Goal: Answer question/provide support: Answer question/provide support

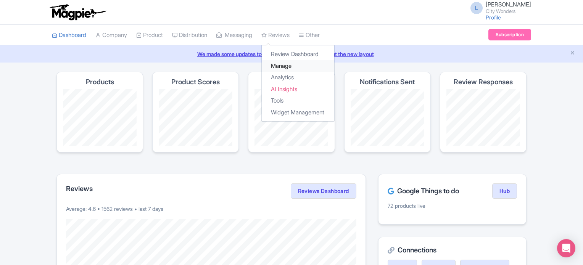
click at [289, 66] on link "Manage" at bounding box center [298, 66] width 73 height 12
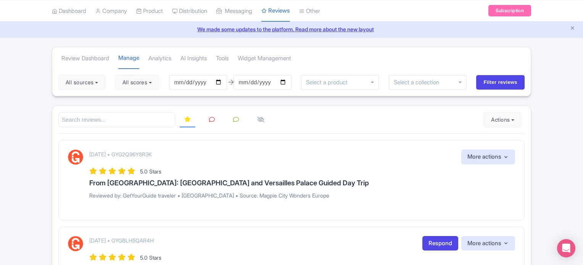
scroll to position [38, 0]
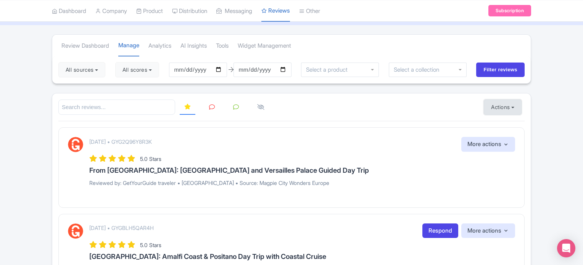
click at [501, 107] on button "Actions" at bounding box center [503, 107] width 38 height 15
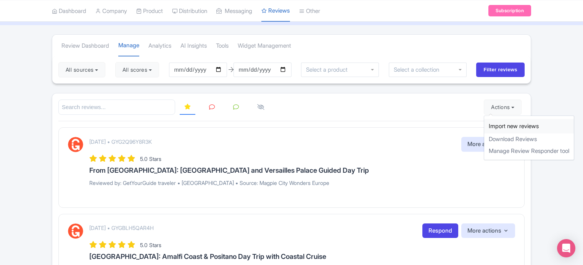
click at [495, 121] on link "Import new reviews" at bounding box center [529, 126] width 90 height 15
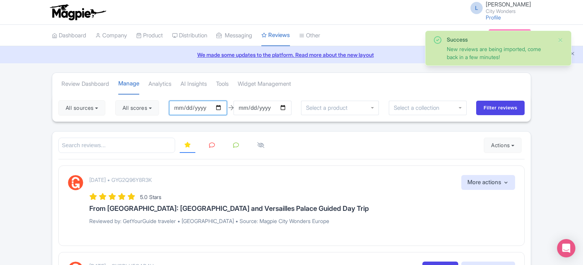
click at [224, 107] on input "[DATE]" at bounding box center [198, 108] width 58 height 15
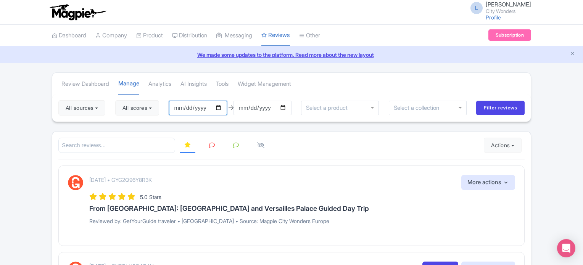
click at [221, 105] on input "2025-06-20" at bounding box center [198, 108] width 58 height 15
type input "2025-09-19"
click at [286, 105] on input "[DATE]" at bounding box center [263, 108] width 58 height 15
type input "2025-09-20"
click at [151, 104] on button "All scores" at bounding box center [137, 107] width 44 height 15
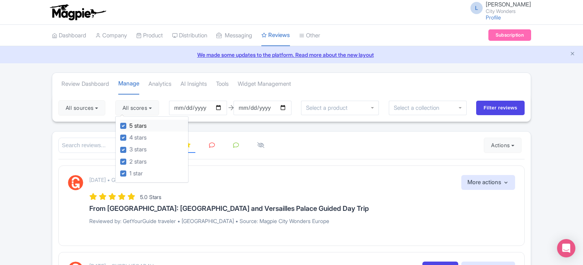
click at [129, 124] on label "5 stars" at bounding box center [137, 126] width 17 height 9
click at [129, 124] on input "5 stars" at bounding box center [131, 123] width 5 height 5
checkbox input "false"
click at [129, 137] on label "4 stars" at bounding box center [137, 138] width 17 height 9
click at [129, 137] on input "4 stars" at bounding box center [131, 135] width 5 height 5
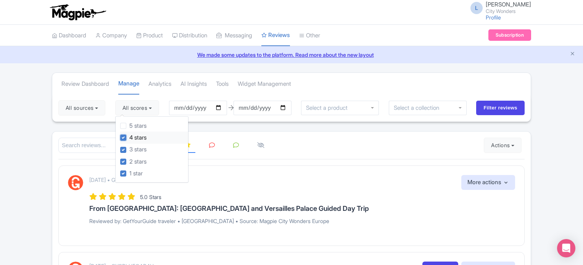
checkbox input "false"
click at [66, 143] on input "search" at bounding box center [116, 146] width 117 height 16
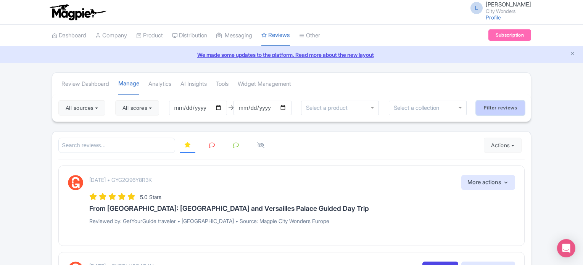
click at [489, 106] on input "Filter reviews" at bounding box center [500, 108] width 48 height 15
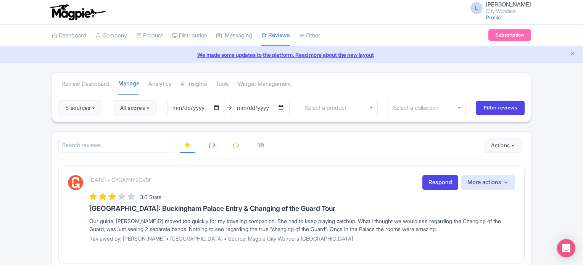
drag, startPoint x: 27, startPoint y: 109, endPoint x: 66, endPoint y: 121, distance: 40.7
click at [206, 142] on link at bounding box center [212, 145] width 15 height 15
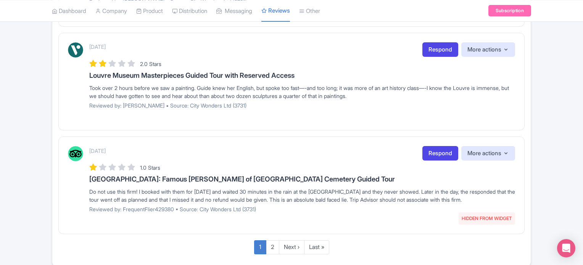
scroll to position [1020, 0]
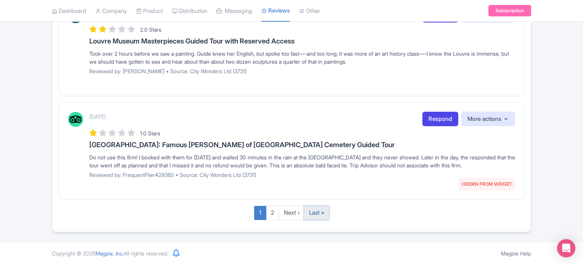
click at [320, 215] on link "Last »" at bounding box center [316, 213] width 25 height 14
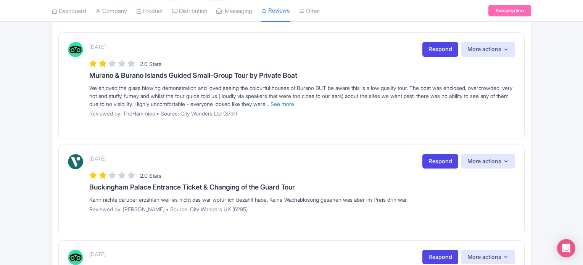
scroll to position [932, 0]
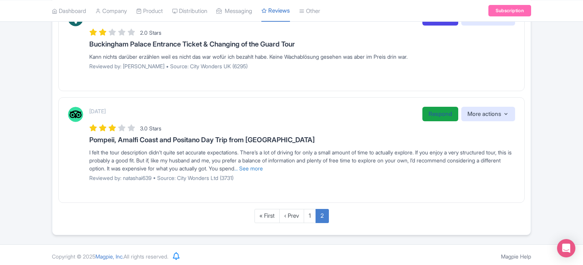
click at [438, 110] on link "Respond" at bounding box center [441, 114] width 36 height 15
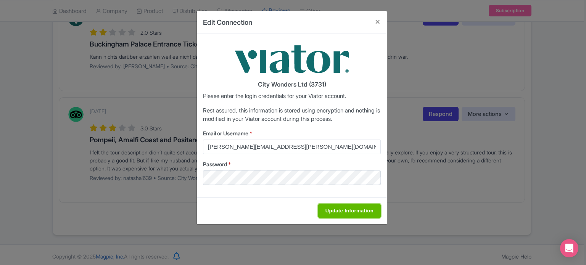
click at [330, 209] on input "Update Information" at bounding box center [349, 211] width 63 height 15
type input "Saving..."
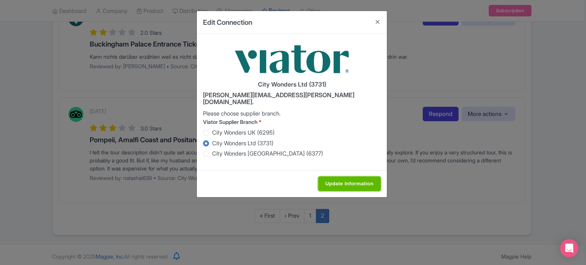
click at [328, 177] on input "Update Information" at bounding box center [349, 184] width 63 height 15
type input "Saving..."
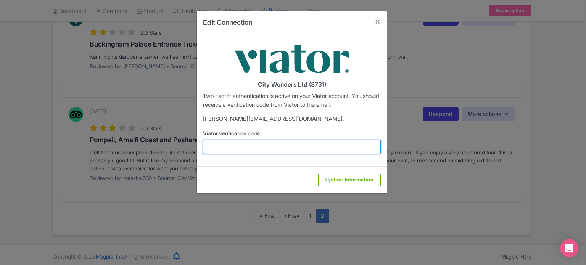
click at [281, 147] on input "Viator verification code:" at bounding box center [292, 147] width 178 height 15
click at [218, 146] on input "566045" at bounding box center [292, 147] width 178 height 15
click at [218, 146] on input "56" at bounding box center [292, 147] width 178 height 15
type input "5"
click at [229, 151] on input "Viator verification code:" at bounding box center [292, 147] width 178 height 15
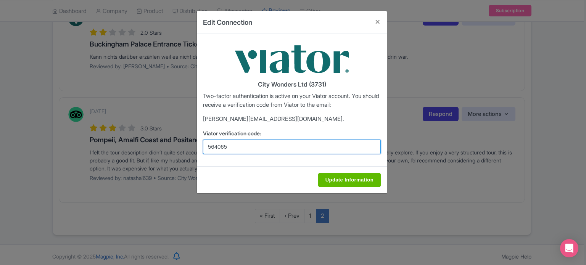
type input "564065"
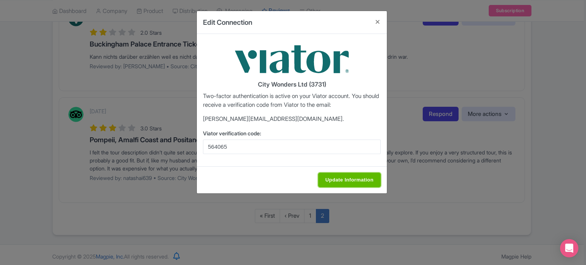
click at [353, 179] on input "Update Information" at bounding box center [349, 180] width 63 height 15
type input "Saving..."
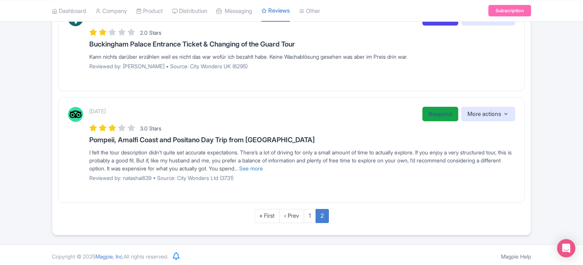
click at [432, 114] on link "Respond" at bounding box center [441, 114] width 36 height 15
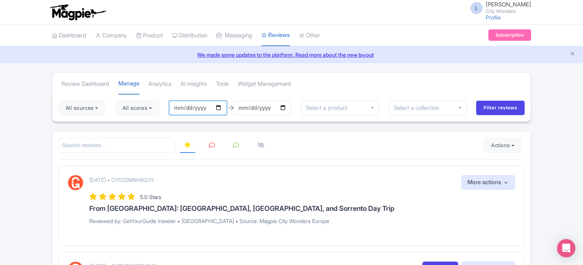
click at [220, 106] on input "[DATE]" at bounding box center [198, 108] width 58 height 15
type input "[DATE]"
click at [288, 105] on input "[DATE]" at bounding box center [263, 108] width 58 height 15
type input "[DATE]"
click at [155, 106] on button "All scores" at bounding box center [137, 107] width 44 height 15
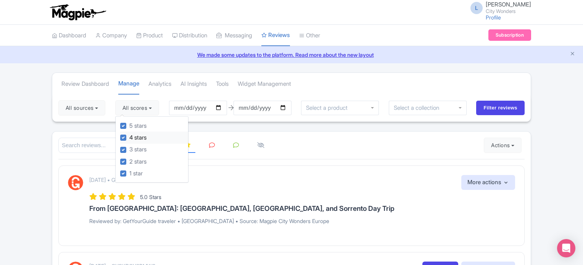
drag, startPoint x: 123, startPoint y: 125, endPoint x: 125, endPoint y: 137, distance: 12.4
click at [125, 134] on div "5 stars 4 stars 3 stars 2 stars 1 star" at bounding box center [151, 149] width 73 height 67
click at [129, 137] on label "4 stars" at bounding box center [137, 138] width 17 height 9
click at [129, 137] on input "4 stars" at bounding box center [131, 135] width 5 height 5
checkbox input "false"
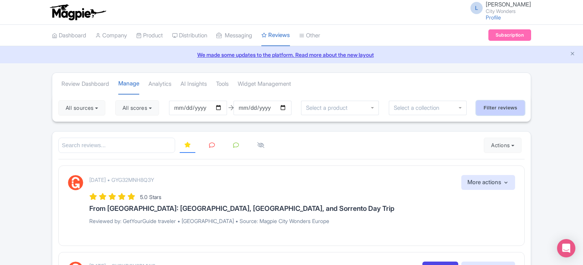
click at [493, 107] on input "Filter reviews" at bounding box center [500, 108] width 48 height 15
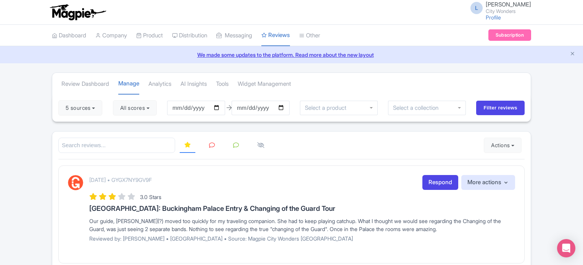
click at [212, 143] on icon at bounding box center [212, 145] width 6 height 6
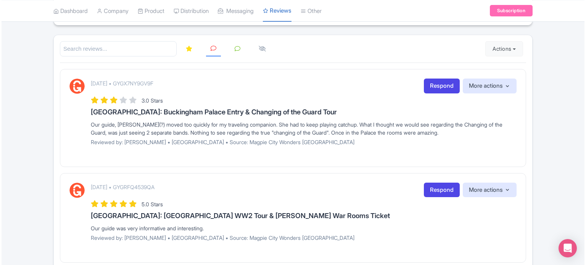
scroll to position [115, 0]
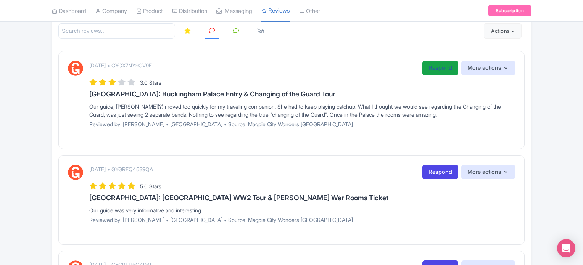
click at [442, 71] on link "Respond" at bounding box center [441, 68] width 36 height 15
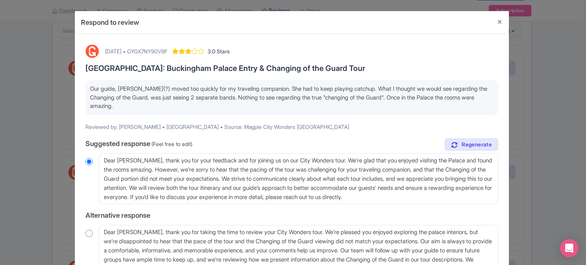
click at [168, 54] on div "September 20, 2025 • GYGX7NY9GV9F" at bounding box center [136, 51] width 63 height 8
click at [168, 50] on div "September 20, 2025 • GYGX7NY9GV9F" at bounding box center [136, 51] width 63 height 8
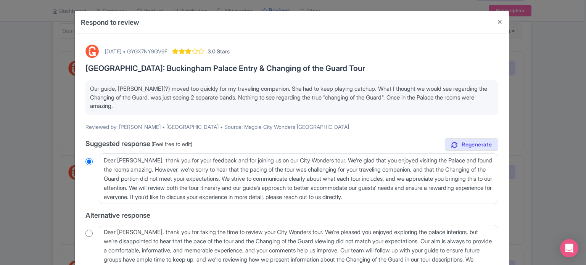
click at [168, 50] on div "September 20, 2025 • GYGX7NY9GV9F" at bounding box center [136, 51] width 63 height 8
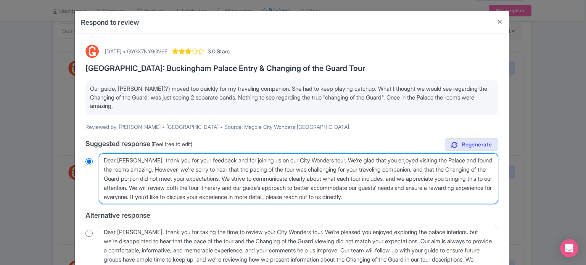
drag, startPoint x: 217, startPoint y: 161, endPoint x: 331, endPoint y: 158, distance: 114.2
click at [331, 158] on textarea "Dear Marcia, thank you for your feedback and for joining us on our City Wonders…" at bounding box center [299, 178] width 400 height 51
type textarea "Dear Marcia, thank you for your feedback . We’re glad that you enjoyed visiting…"
radio input "true"
type textarea "Dear Marcia, thank you for your feedback. We’re glad that you enjoyed visiting …"
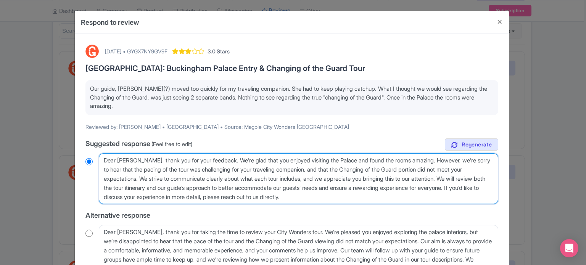
radio input "true"
drag, startPoint x: 315, startPoint y: 170, endPoint x: 383, endPoint y: 198, distance: 74.0
click at [383, 198] on textarea "Dear Marcia, thank you for your feedback and for joining us on our City Wonders…" at bounding box center [299, 178] width 400 height 51
type textarea "Dear Marcia, thank you for your feedback. We’re glad that you enjoyed visiting …"
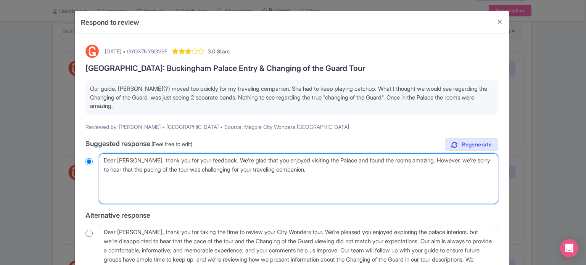
radio input "true"
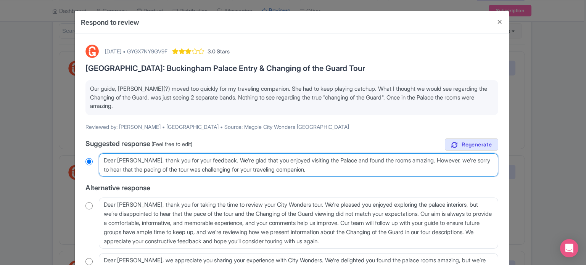
type textarea "Dear Marcia, thank you for your feedback. We’re glad that you enjoyed visiting …"
radio input "true"
type textarea "Dear Marcia, thank you for your feedback. We’re glad that you enjoyed visiting …"
radio input "true"
type textarea "Dear Marcia, thank you for your feedback. We’re glad that you enjoyed visiting …"
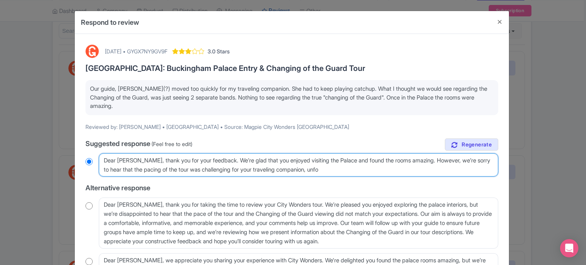
radio input "true"
type textarea "Dear Marcia, thank you for your feedback. We’re glad that you enjoyed visiting …"
radio input "true"
type textarea "Dear Marcia, thank you for your feedback. We’re glad that you enjoyed visiting …"
radio input "true"
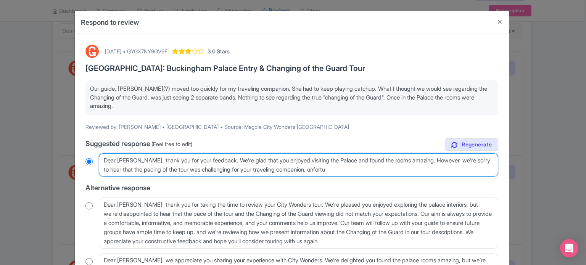
type textarea "Dear Marcia, thank you for your feedback. We’re glad that you enjoyed visiting …"
radio input "true"
type textarea "Dear Marcia, thank you for your feedback. We’re glad that you enjoyed visiting …"
radio input "true"
type textarea "Dear Marcia, thank you for your feedback. We’re glad that you enjoyed visiting …"
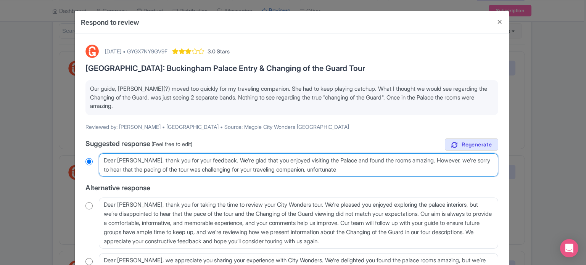
radio input "true"
type textarea "Dear Marcia, thank you for your feedback. We’re glad that you enjoyed visiting …"
radio input "true"
type textarea "Dear Marcia, thank you for your feedback. We’re glad that you enjoyed visiting …"
radio input "true"
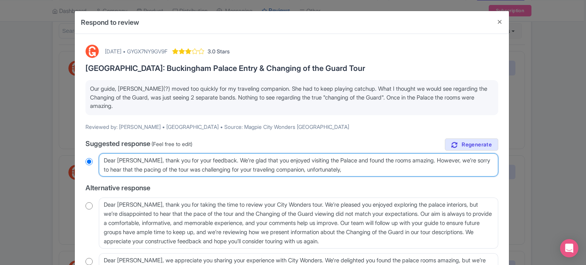
type textarea "Dear Marcia, thank you for your feedback. We’re glad that you enjoyed visiting …"
radio input "true"
type textarea "Dear Marcia, thank you for your feedback. We’re glad that you enjoyed visiting …"
radio input "true"
type textarea "Dear Marcia, thank you for your feedback. We’re glad that you enjoyed visiting …"
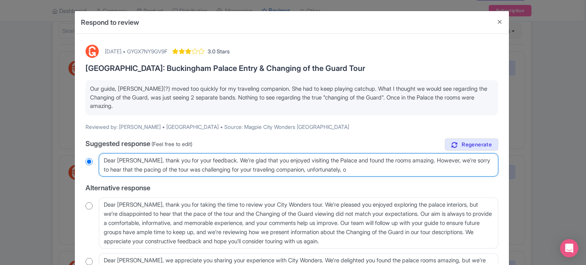
radio input "true"
type textarea "Dear Marcia, thank you for your feedback. We’re glad that you enjoyed visiting …"
radio input "true"
type textarea "Dear Marcia, thank you for your feedback. We’re glad that you enjoyed visiting …"
radio input "true"
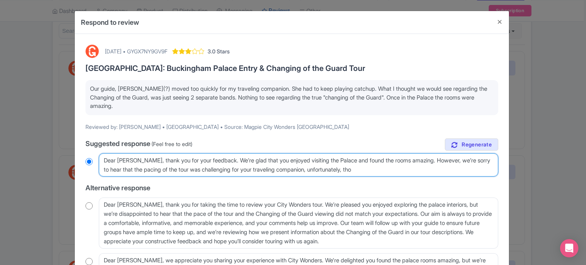
type textarea "Dear Marcia, thank you for your feedback. We’re glad that you enjoyed visiting …"
radio input "true"
type textarea "Dear Marcia, thank you for your feedback. We’re glad that you enjoyed visiting …"
radio input "true"
type textarea "Dear Marcia, thank you for your feedback. We’re glad that you enjoyed visiting …"
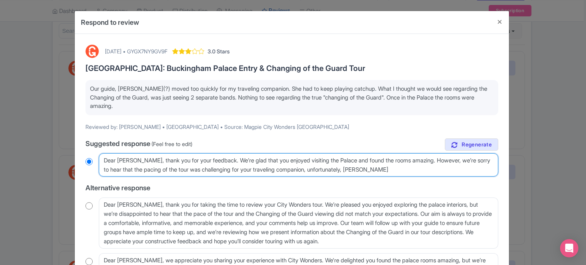
radio input "true"
type textarea "Dear Marcia, thank you for your feedback. We’re glad that you enjoyed visiting …"
radio input "true"
type textarea "Dear Marcia, thank you for your feedback. We’re glad that you enjoyed visiting …"
radio input "true"
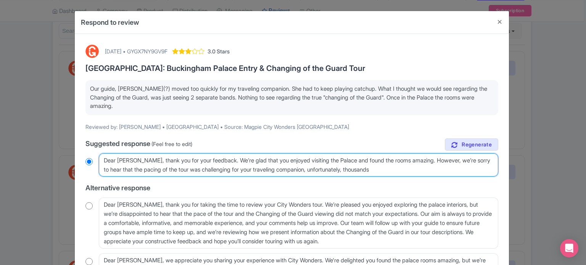
type textarea "Dear Marcia, thank you for your feedback. We’re glad that you enjoyed visiting …"
radio input "true"
type textarea "Dear Marcia, thank you for your feedback. We’re glad that you enjoyed visiting …"
radio input "true"
type textarea "Dear Marcia, thank you for your feedback. We’re glad that you enjoyed visiting …"
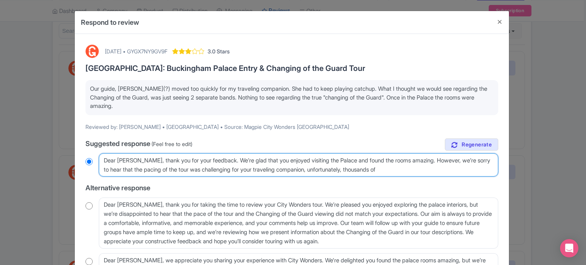
radio input "true"
type textarea "Dear Marcia, thank you for your feedback. We’re glad that you enjoyed visiting …"
radio input "true"
type textarea "Dear Marcia, thank you for your feedback. We’re glad that you enjoyed visiting …"
radio input "true"
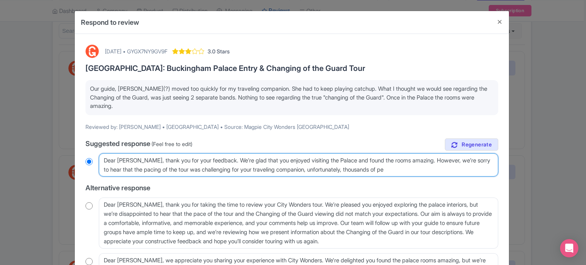
type textarea "Dear Marcia, thank you for your feedback. We’re glad that you enjoyed visiting …"
radio input "true"
type textarea "Dear Marcia, thank you for your feedback. We’re glad that you enjoyed visiting …"
radio input "true"
type textarea "Dear Marcia, thank you for your feedback. We’re glad that you enjoyed visiting …"
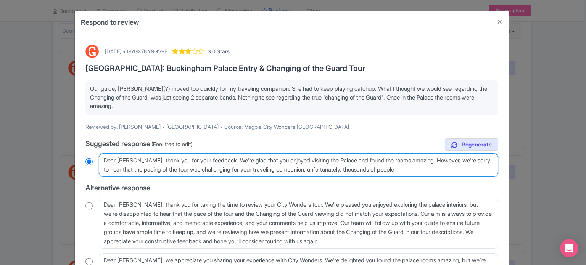
radio input "true"
type textarea "Dear Marcia, thank you for your feedback. We’re glad that you enjoyed visiting …"
radio input "true"
type textarea "Dear Marcia, thank you for your feedback. We’re glad that you enjoyed visiting …"
radio input "true"
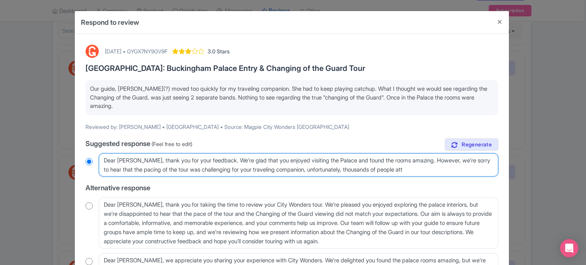
type textarea "Dear Marcia, thank you for your feedback. We’re glad that you enjoyed visiting …"
radio input "true"
type textarea "Dear Marcia, thank you for your feedback. We’re glad that you enjoyed visiting …"
radio input "true"
type textarea "Dear Marcia, thank you for your feedback. We’re glad that you enjoyed visiting …"
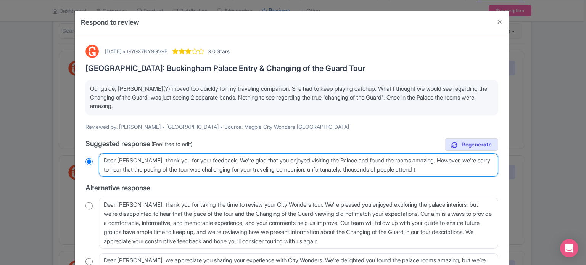
radio input "true"
type textarea "Dear Marcia, thank you for your feedback. We’re glad that you enjoyed visiting …"
radio input "true"
type textarea "Dear Marcia, thank you for your feedback. We’re glad that you enjoyed visiting …"
radio input "true"
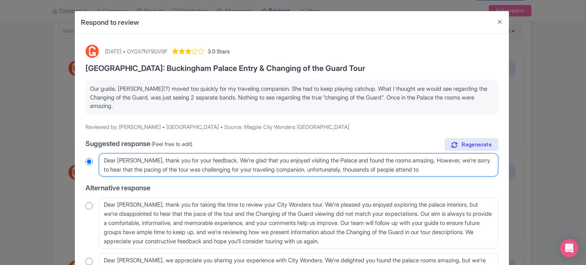
type textarea "Dear Marcia, thank you for your feedback. We’re glad that you enjoyed visiting …"
radio input "true"
type textarea "Dear Marcia, thank you for your feedback. We’re glad that you enjoyed visiting …"
radio input "true"
type textarea "Dear Marcia, thank you for your feedback. We’re glad that you enjoyed visiting …"
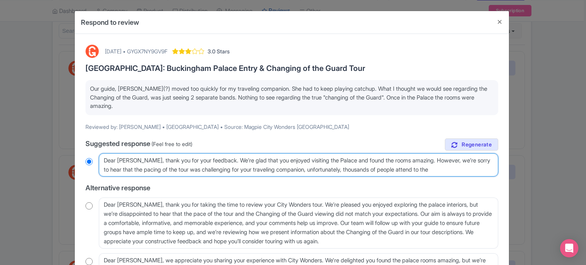
radio input "true"
type textarea "Dear Marcia, thank you for your feedback. We’re glad that you enjoyed visiting …"
radio input "true"
type textarea "Dear Marcia, thank you for your feedback. We’re glad that you enjoyed visiting …"
radio input "true"
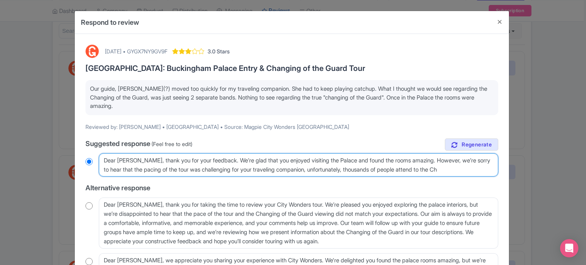
type textarea "Dear Marcia, thank you for your feedback. We’re glad that you enjoyed visiting …"
radio input "true"
type textarea "Dear Marcia, thank you for your feedback. We’re glad that you enjoyed visiting …"
radio input "true"
type textarea "Dear Marcia, thank you for your feedback. We’re glad that you enjoyed visiting …"
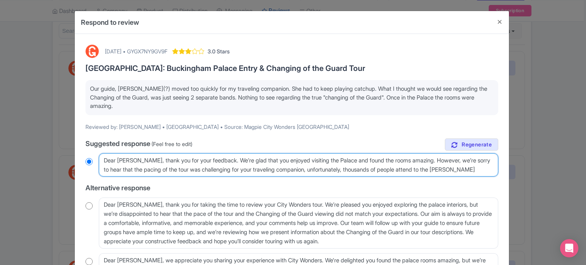
radio input "true"
type textarea "Dear Marcia, thank you for your feedback. We’re glad that you enjoyed visiting …"
radio input "true"
type textarea "Dear Marcia, thank you for your feedback. We’re glad that you enjoyed visiting …"
radio input "true"
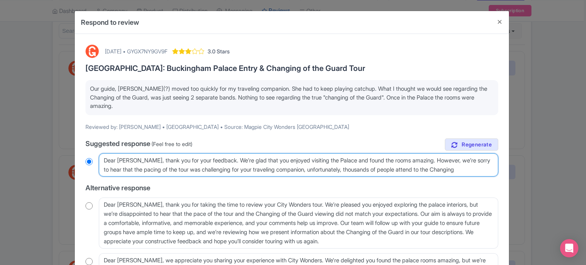
type textarea "Dear Marcia, thank you for your feedback. We’re glad that you enjoyed visiting …"
radio input "true"
type textarea "Dear Marcia, thank you for your feedback. We’re glad that you enjoyed visiting …"
radio input "true"
type textarea "Dear Marcia, thank you for your feedback. We’re glad that you enjoyed visiting …"
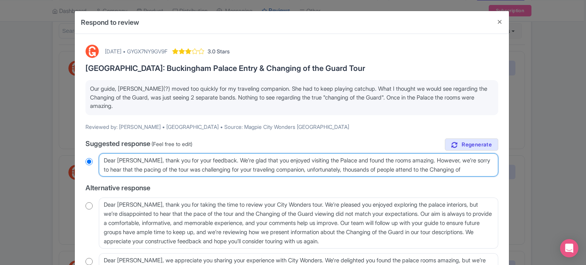
radio input "true"
type textarea "Dear Marcia, thank you for your feedback. We’re glad that you enjoyed visiting …"
radio input "true"
type textarea "Dear Marcia, thank you for your feedback. We’re glad that you enjoyed visiting …"
radio input "true"
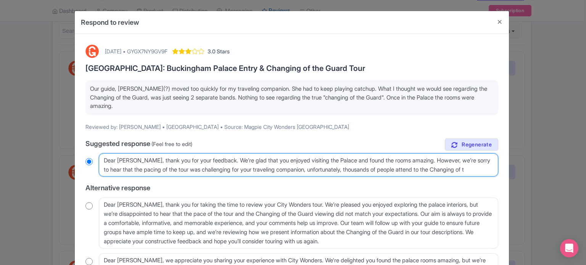
type textarea "Dear Marcia, thank you for your feedback. We’re glad that you enjoyed visiting …"
radio input "true"
type textarea "Dear Marcia, thank you for your feedback. We’re glad that you enjoyed visiting …"
radio input "true"
type textarea "Dear Marcia, thank you for your feedback. We’re glad that you enjoyed visiting …"
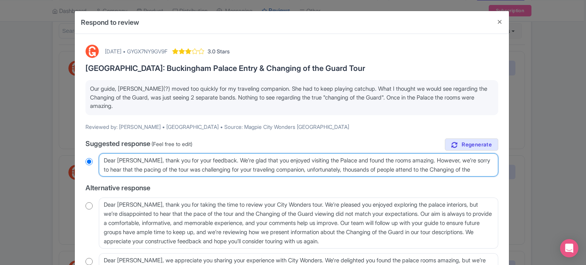
radio input "true"
type textarea "Dear Marcia, thank you for your feedback. We’re glad that you enjoyed visiting …"
radio input "true"
type textarea "Dear Marcia, thank you for your feedback. We’re glad that you enjoyed visiting …"
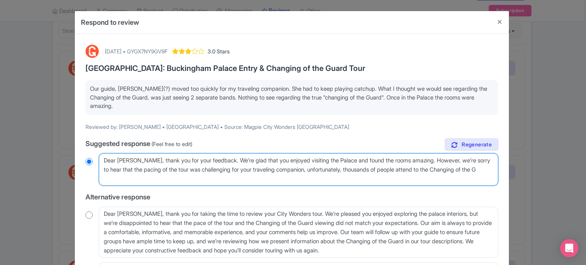
radio input "true"
type textarea "Dear Marcia, thank you for your feedback. We’re glad that you enjoyed visiting …"
radio input "true"
type textarea "Dear Marcia, thank you for your feedback. We’re glad that you enjoyed visiting …"
radio input "true"
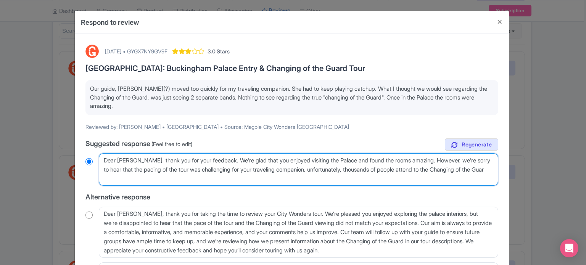
type textarea "Dear Marcia, thank you for your feedback. We’re glad that you enjoyed visiting …"
radio input "true"
type textarea "Dear Marcia, thank you for your feedback. We’re glad that you enjoyed visiting …"
radio input "true"
type textarea "Dear Marcia, thank you for your feedback. We’re glad that you enjoyed visiting …"
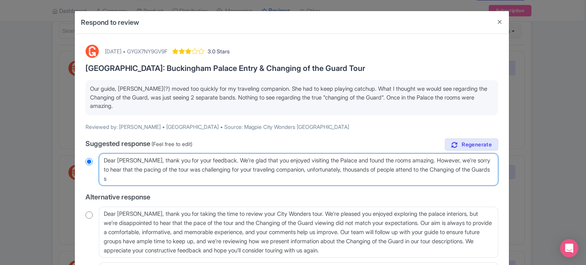
radio input "true"
type textarea "Dear Marcia, thank you for your feedback. We’re glad that you enjoyed visiting …"
radio input "true"
type textarea "Dear Marcia, thank you for your feedback. We’re glad that you enjoyed visiting …"
radio input "true"
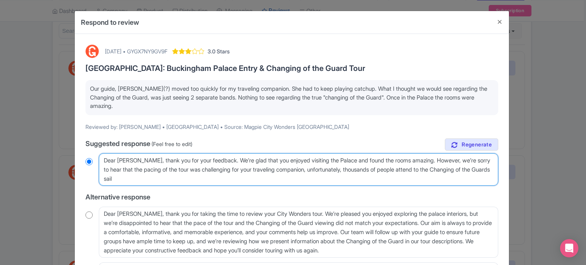
type textarea "Dear Marcia, thank you for your feedback. We’re glad that you enjoyed visiting …"
radio input "true"
type textarea "Dear Marcia, thank you for your feedback. We’re glad that you enjoyed visiting …"
radio input "true"
type textarea "Dear Marcia, thank you for your feedback. We’re glad that you enjoyed visiting …"
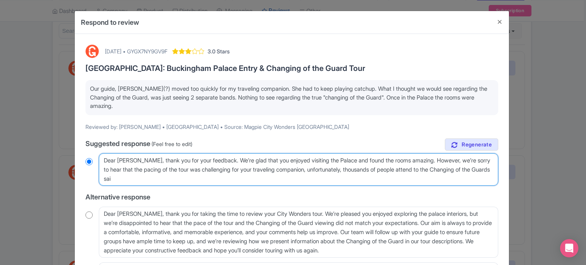
radio input "true"
type textarea "Dear Marcia, thank you for your feedback. We’re glad that you enjoyed visiting …"
radio input "true"
type textarea "Dear Marcia, thank you for your feedback. We’re glad that you enjoyed visiting …"
radio input "true"
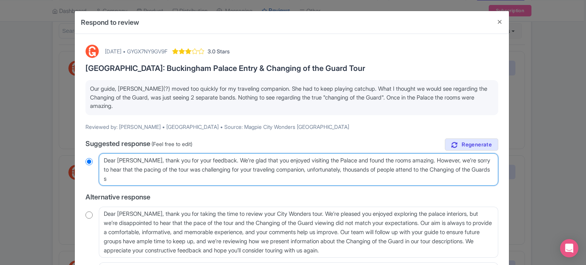
type textarea "Dear Marcia, thank you for your feedback. We’re glad that you enjoyed visiting …"
radio input "true"
type textarea "Dear Marcia, thank you for your feedback. We’re glad that you enjoyed visiting …"
radio input "true"
type textarea "Dear Marcia, thank you for your feedback. We’re glad that you enjoyed visiting …"
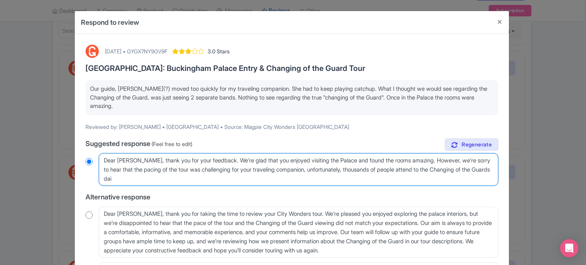
radio input "true"
type textarea "Dear Marcia, thank you for your feedback. We’re glad that you enjoyed visiting …"
radio input "true"
type textarea "Dear Marcia, thank you for your feedback. We’re glad that you enjoyed visiting …"
radio input "true"
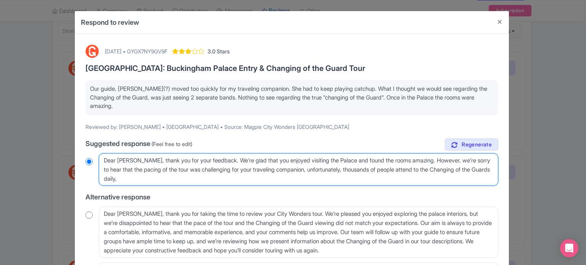
type textarea "Dear Marcia, thank you for your feedback. We’re glad that you enjoyed visiting …"
radio input "true"
type textarea "Dear Marcia, thank you for your feedback. We’re glad that you enjoyed visiting …"
radio input "true"
type textarea "Dear Marcia, thank you for your feedback. We’re glad that you enjoyed visiting …"
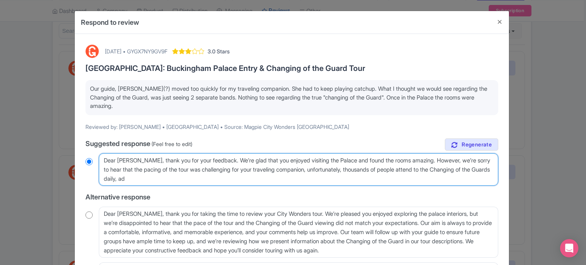
radio input "true"
type textarea "Dear Marcia, thank you for your feedback. We’re glad that you enjoyed visiting …"
radio input "true"
type textarea "Dear Marcia, thank you for your feedback. We’re glad that you enjoyed visiting …"
radio input "true"
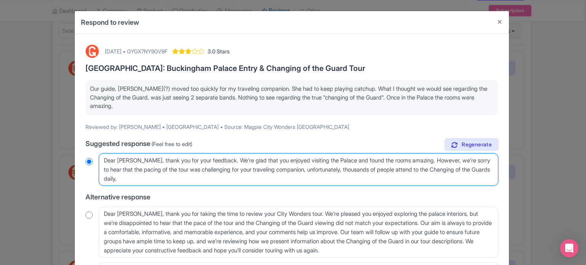
type textarea "Dear Marcia, thank you for your feedback. We’re glad that you enjoyed visiting …"
radio input "true"
type textarea "Dear Marcia, thank you for your feedback. We’re glad that you enjoyed visiting …"
radio input "true"
type textarea "Dear Marcia, thank you for your feedback. We’re glad that you enjoyed visiting …"
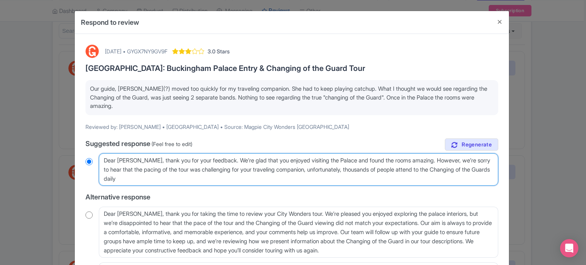
radio input "true"
type textarea "Dear Marcia, thank you for your feedback. We’re glad that you enjoyed visiting …"
radio input "true"
type textarea "Dear Marcia, thank you for your feedback. We’re glad that you enjoyed visiting …"
radio input "true"
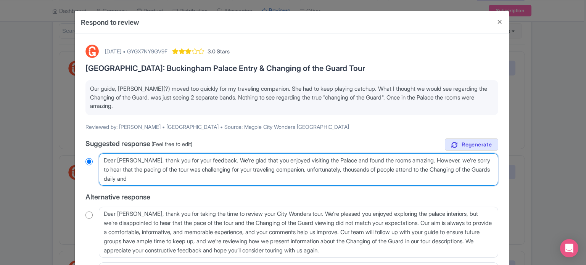
type textarea "Dear Marcia, thank you for your feedback. We’re glad that you enjoyed visiting …"
radio input "true"
type textarea "Dear Marcia, thank you for your feedback. We’re glad that you enjoyed visiting …"
radio input "true"
type textarea "Dear Marcia, thank you for your feedback. We’re glad that you enjoyed visiting …"
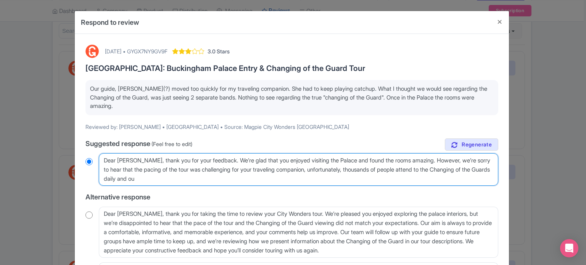
radio input "true"
type textarea "Dear Marcia, thank you for your feedback. We’re glad that you enjoyed visiting …"
radio input "true"
type textarea "Dear Marcia, thank you for your feedback. We’re glad that you enjoyed visiting …"
radio input "true"
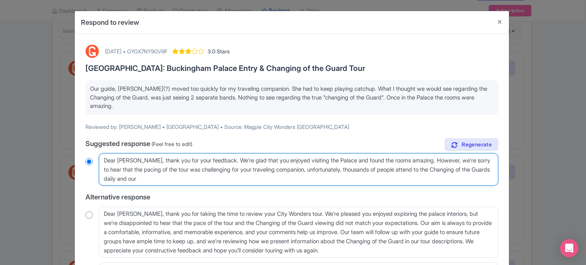
type textarea "Dear Marcia, thank you for your feedback. We’re glad that you enjoyed visiting …"
radio input "true"
type textarea "Dear Marcia, thank you for your feedback. We’re glad that you enjoyed visiting …"
radio input "true"
type textarea "Dear Marcia, thank you for your feedback. We’re glad that you enjoyed visiting …"
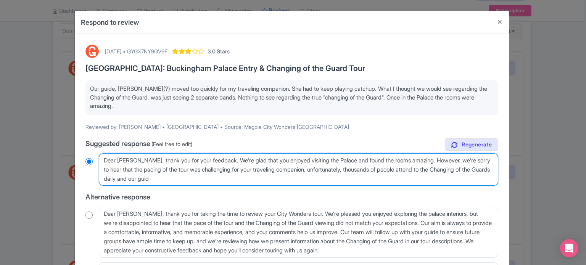
radio input "true"
type textarea "Dear Marcia, thank you for your feedback. We’re glad that you enjoyed visiting …"
radio input "true"
type textarea "Dear Marcia, thank you for your feedback. We’re glad that you enjoyed visiting …"
radio input "true"
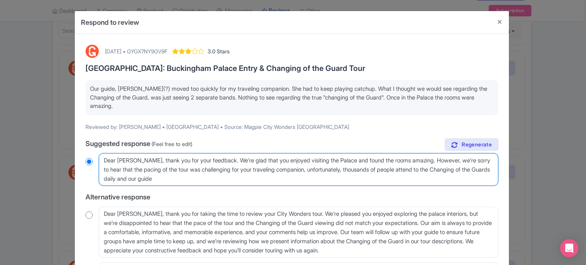
type textarea "Dear Marcia, thank you for your feedback. We’re glad that you enjoyed visiting …"
radio input "true"
type textarea "Dear Marcia, thank you for your feedback. We’re glad that you enjoyed visiting …"
radio input "true"
type textarea "Dear Marcia, thank you for your feedback. We’re glad that you enjoyed visiting …"
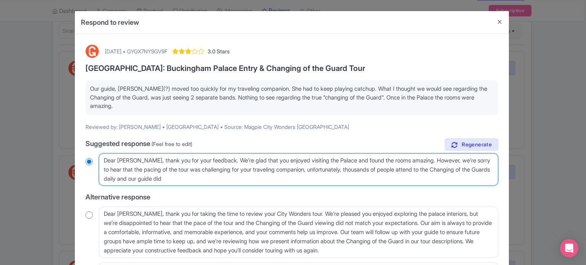
radio input "true"
type textarea "Dear Marcia, thank you for your feedback. We’re glad that you enjoyed visiting …"
radio input "true"
type textarea "Dear Marcia, thank you for your feedback. We’re glad that you enjoyed visiting …"
radio input "true"
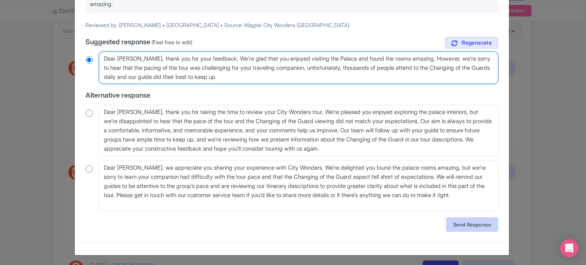
scroll to position [102, 0]
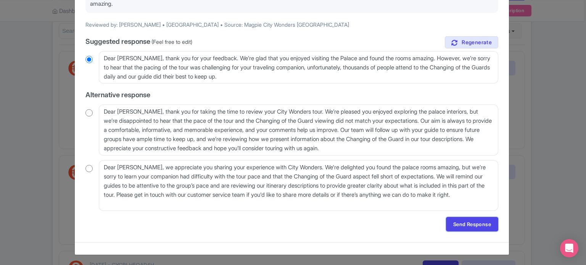
drag, startPoint x: 466, startPoint y: 227, endPoint x: 459, endPoint y: 220, distance: 10.3
click at [466, 227] on link "Send Response" at bounding box center [472, 224] width 52 height 15
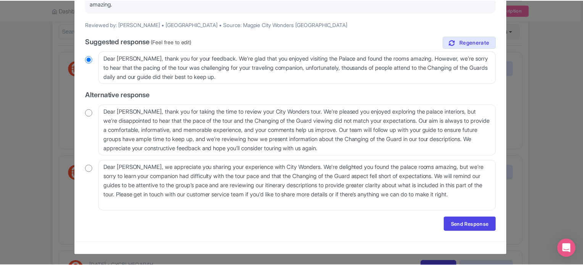
scroll to position [0, 0]
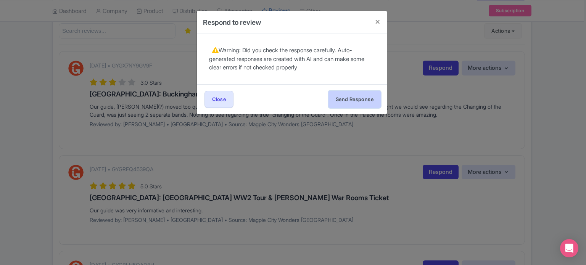
click at [353, 100] on button "Send Response" at bounding box center [355, 99] width 52 height 17
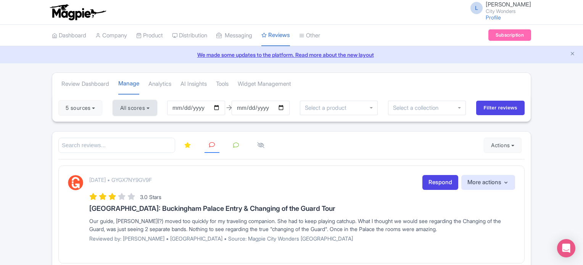
click at [142, 102] on button "All scores" at bounding box center [135, 107] width 44 height 15
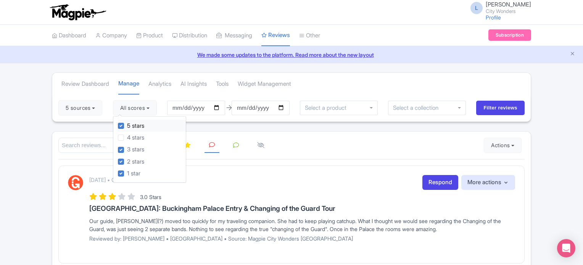
click at [127, 125] on label "5 stars" at bounding box center [135, 126] width 17 height 9
click at [127, 125] on input "5 stars" at bounding box center [129, 123] width 5 height 5
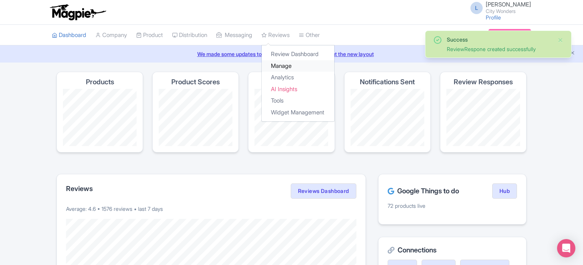
click at [284, 66] on link "Manage" at bounding box center [298, 66] width 73 height 12
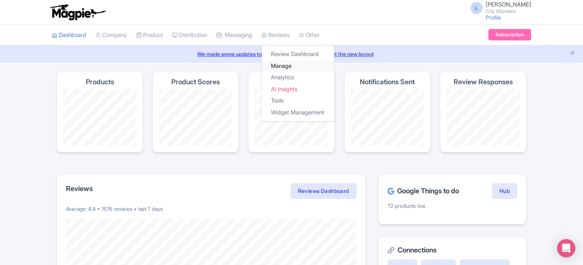
click at [289, 65] on link "Manage" at bounding box center [298, 66] width 73 height 12
click at [292, 65] on link "Manage" at bounding box center [298, 66] width 73 height 12
click at [290, 68] on link "Manage" at bounding box center [298, 66] width 73 height 12
click at [286, 66] on link "Manage" at bounding box center [298, 66] width 73 height 12
click at [284, 65] on link "Manage" at bounding box center [298, 66] width 73 height 12
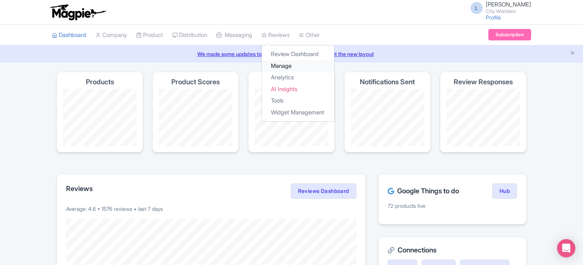
click at [284, 67] on link "Manage" at bounding box center [298, 66] width 73 height 12
